Goal: Information Seeking & Learning: Check status

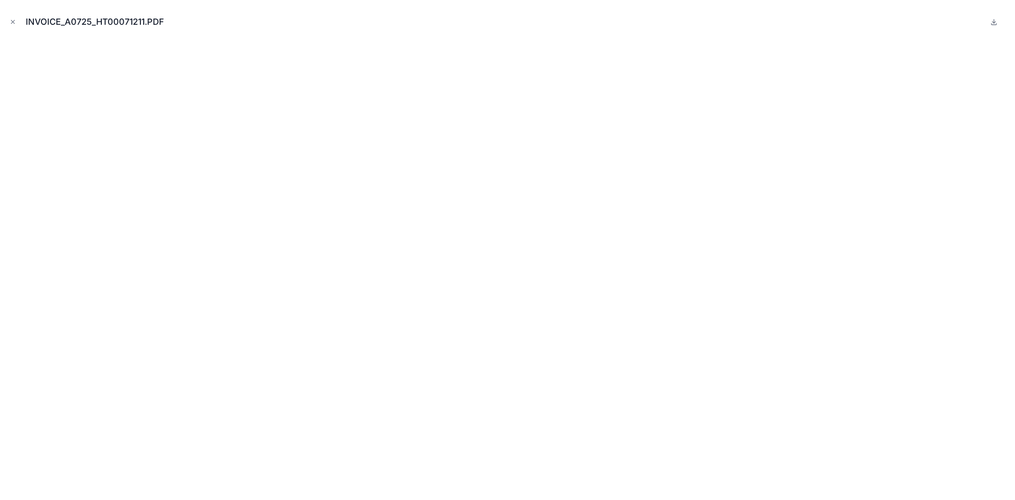
scroll to position [159, 0]
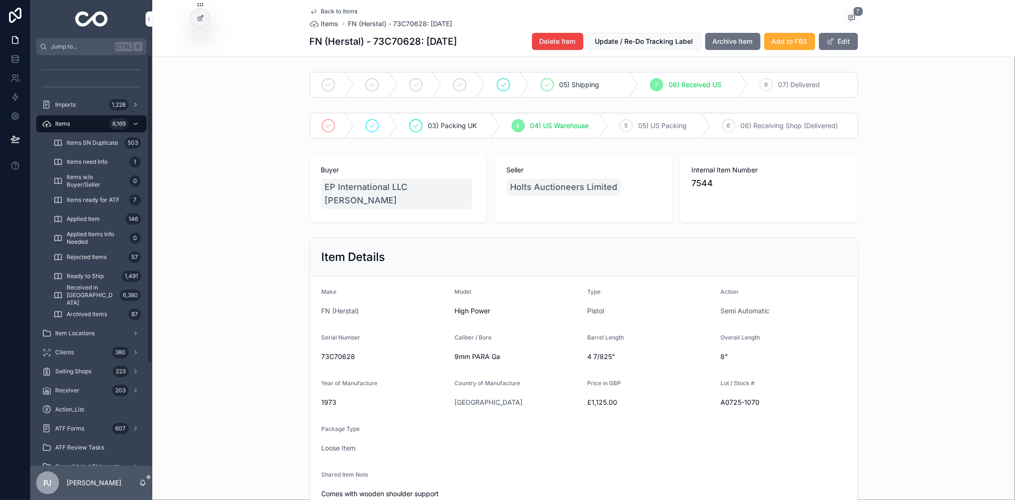
click at [77, 124] on div "Items 8,169" at bounding box center [91, 123] width 99 height 15
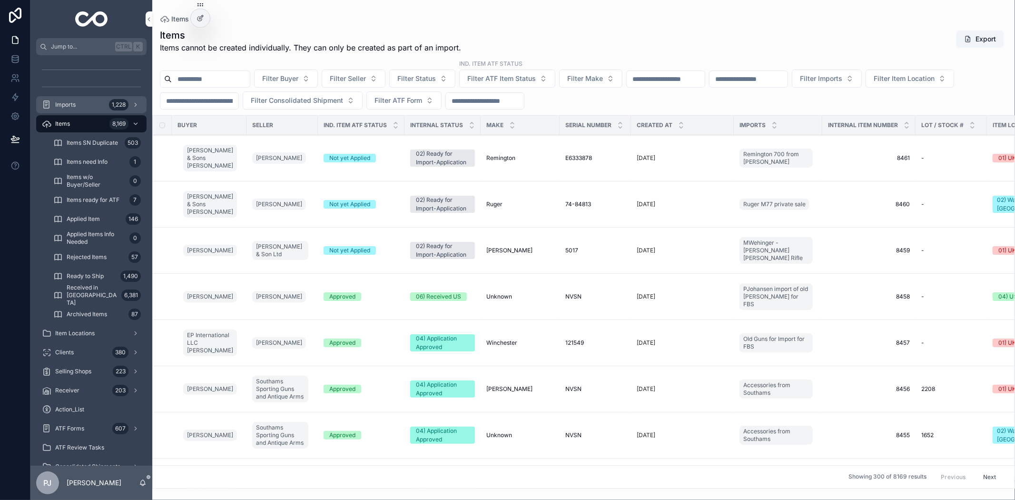
click at [82, 100] on div "Imports 1,228" at bounding box center [91, 104] width 99 height 15
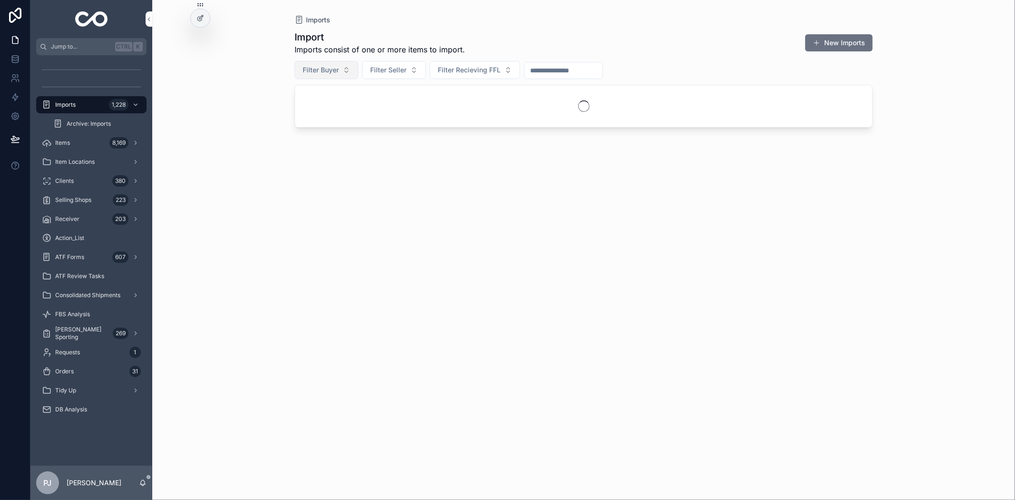
click at [341, 69] on button "Filter Buyer" at bounding box center [327, 70] width 64 height 18
type input "*****"
click at [334, 105] on span "DGJ Enterprise LLC James Emson" at bounding box center [320, 109] width 113 height 10
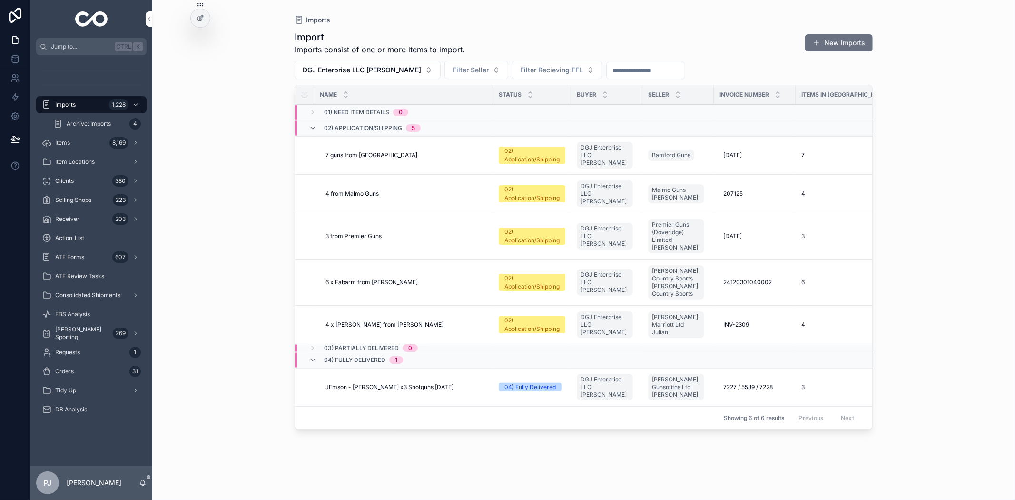
click at [375, 156] on span "7 guns from Bamford" at bounding box center [372, 155] width 92 height 8
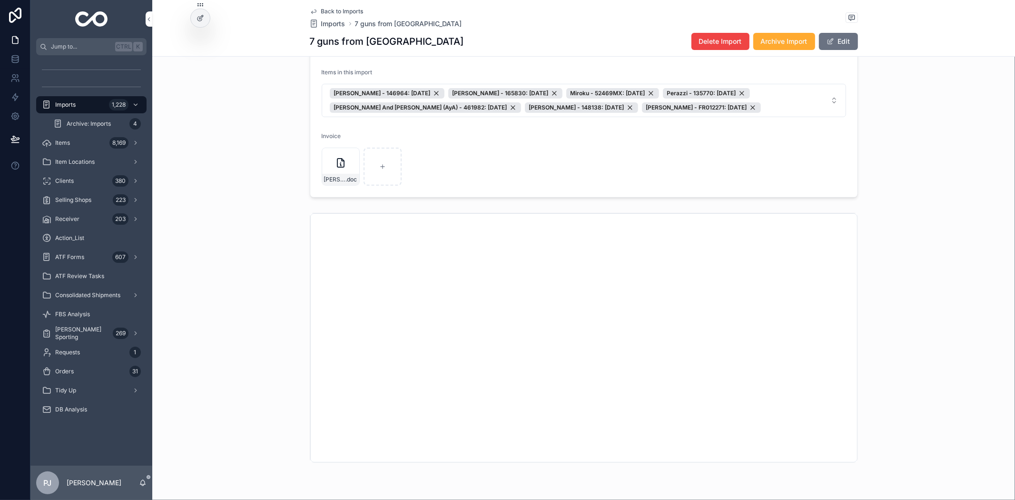
scroll to position [211, 0]
